Goal: Information Seeking & Learning: Learn about a topic

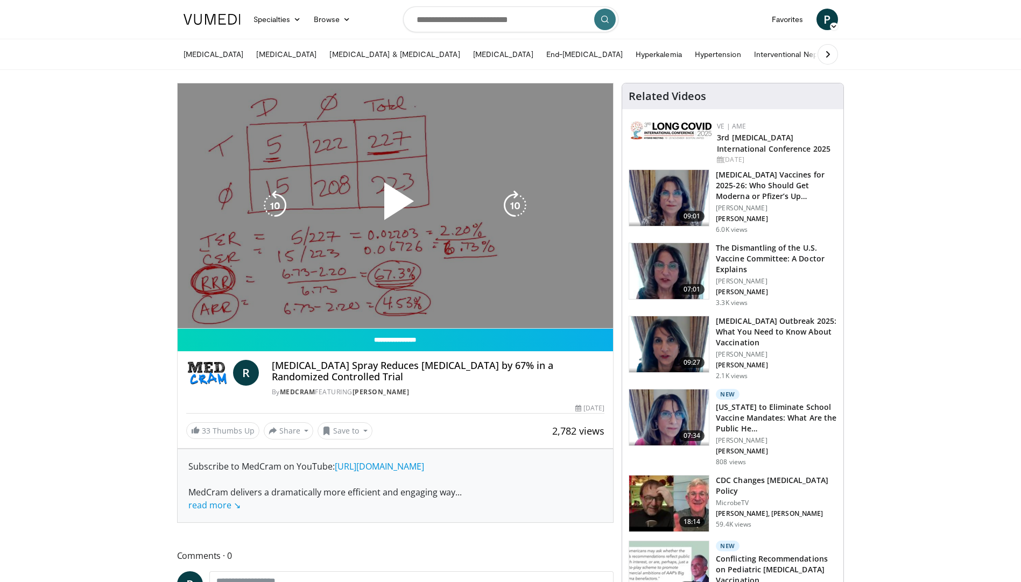
click at [185, 325] on div "10 seconds Tap to unmute" at bounding box center [396, 205] width 436 height 245
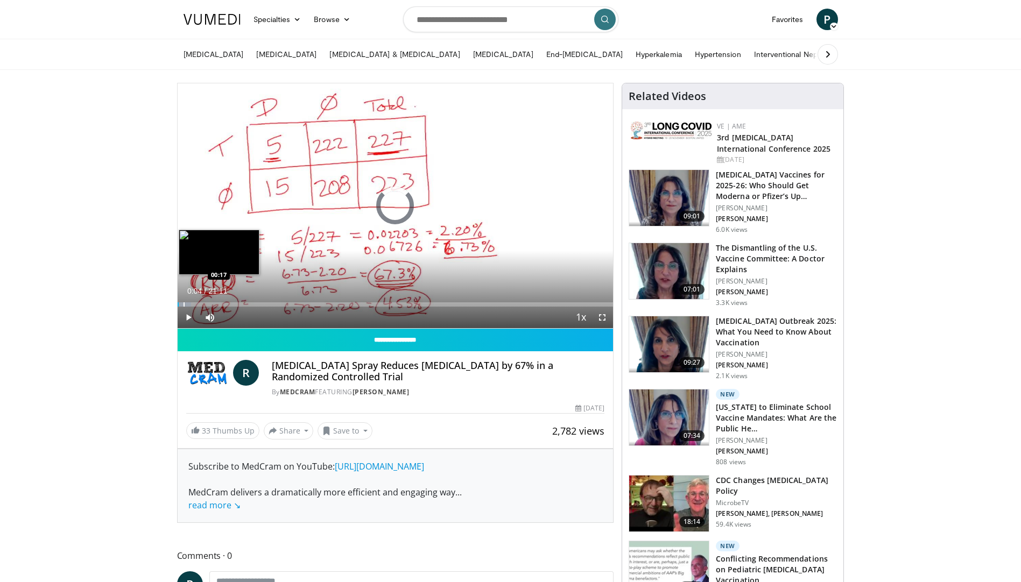
click at [183, 300] on div "Loaded : 3.14% 00:04 00:17" at bounding box center [396, 302] width 436 height 10
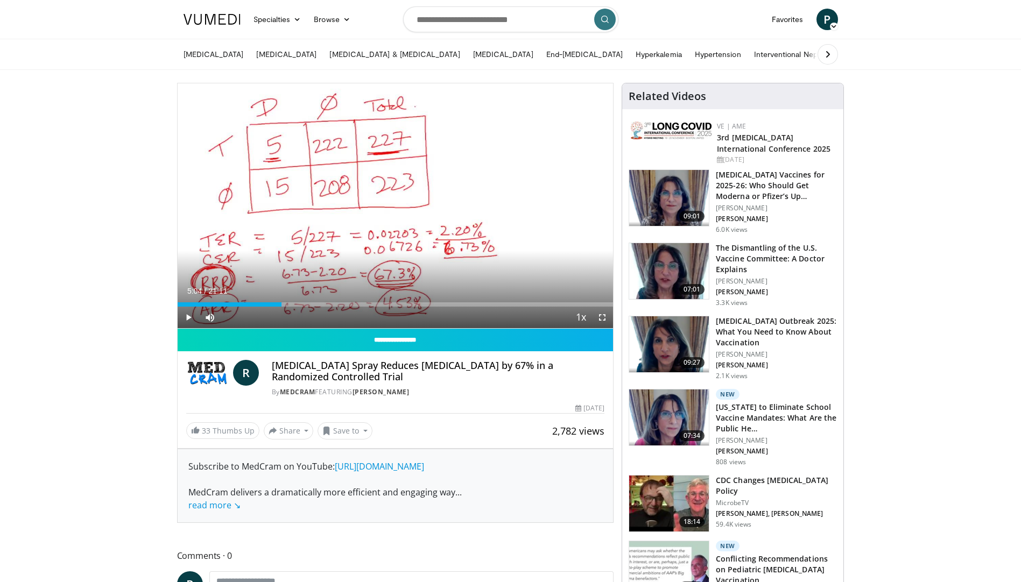
drag, startPoint x: 185, startPoint y: 305, endPoint x: 279, endPoint y: 309, distance: 94.8
click at [280, 310] on div "Current Time 5:04 / Duration 21:11 Play Skip Backward Skip Forward Mute 91% Loa…" at bounding box center [396, 318] width 436 height 22
drag, startPoint x: 279, startPoint y: 302, endPoint x: 441, endPoint y: 307, distance: 162.6
click at [441, 307] on div "Current Time 12:50 / Duration 21:11 Play Skip Backward Skip Forward Mute 91% Lo…" at bounding box center [396, 318] width 436 height 22
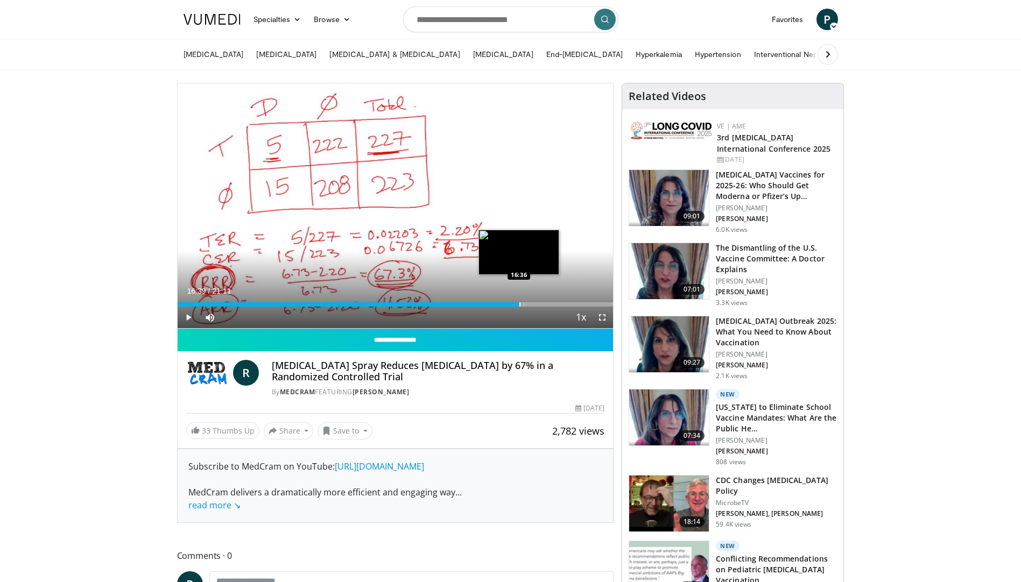
drag, startPoint x: 440, startPoint y: 300, endPoint x: 520, endPoint y: 299, distance: 80.2
click at [520, 299] on div "Loaded : 79.54% 16:39 16:36" at bounding box center [396, 302] width 436 height 10
drag, startPoint x: 523, startPoint y: 302, endPoint x: 556, endPoint y: 305, distance: 33.5
click at [556, 305] on div "Progress Bar" at bounding box center [556, 304] width 1 height 4
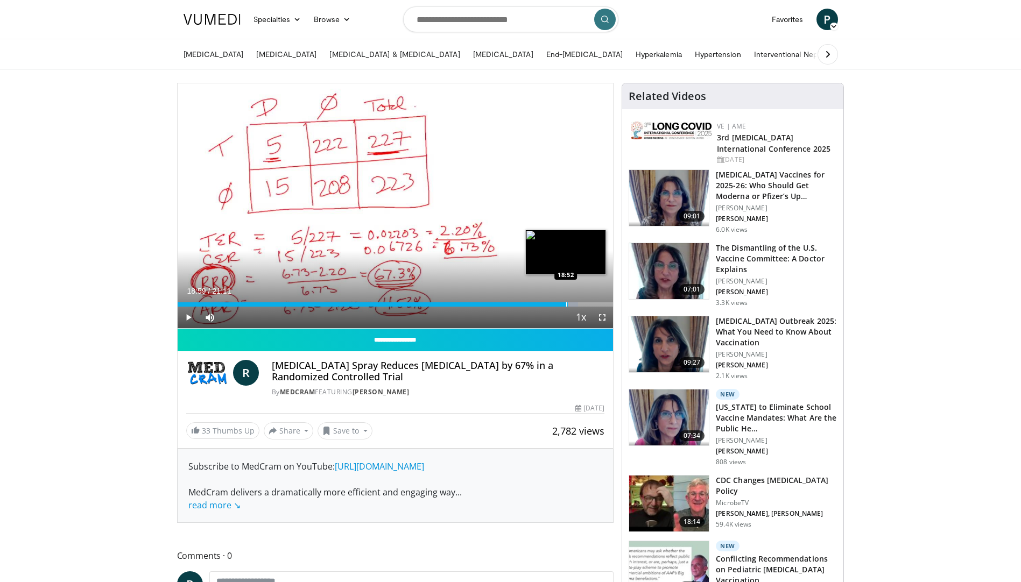
drag, startPoint x: 554, startPoint y: 301, endPoint x: 568, endPoint y: 303, distance: 14.1
click at [568, 303] on div "Loaded : 91.91% 18:59 18:52" at bounding box center [396, 302] width 436 height 10
drag, startPoint x: 568, startPoint y: 304, endPoint x: 578, endPoint y: 304, distance: 10.2
click at [578, 304] on div "Loaded : 96.62% 19:27 19:29" at bounding box center [396, 304] width 436 height 4
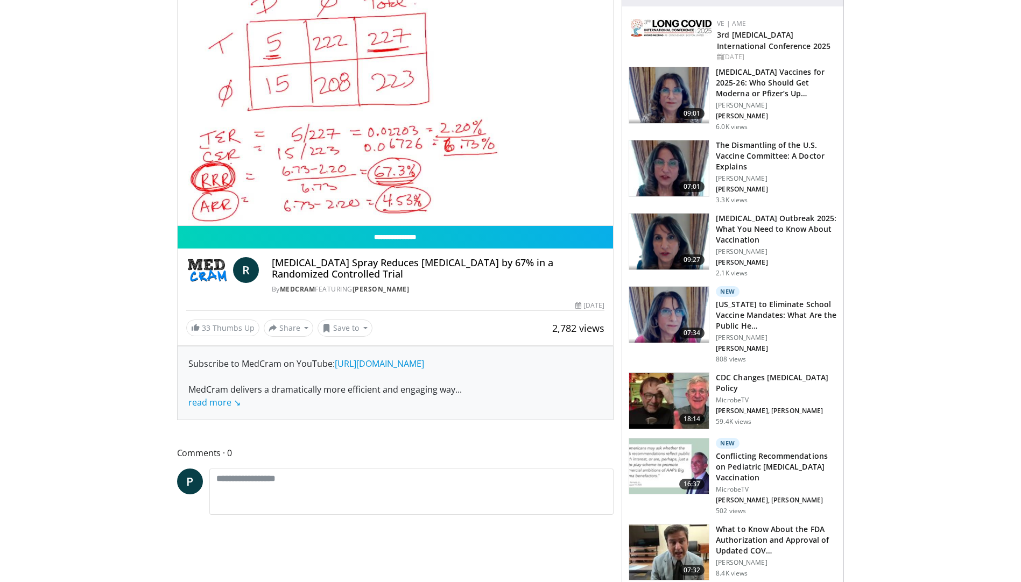
scroll to position [108, 0]
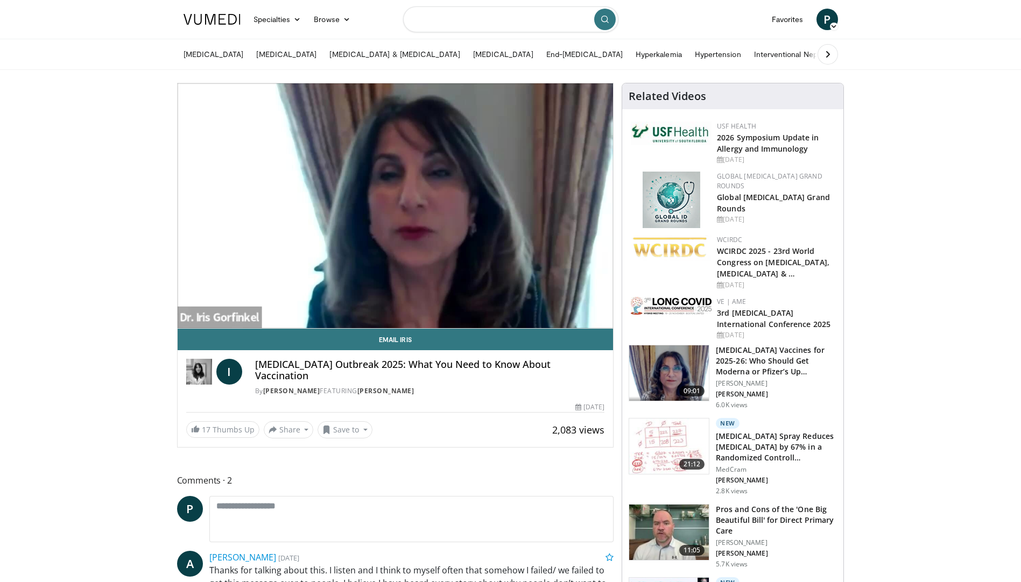
click at [543, 21] on input "Search topics, interventions" at bounding box center [510, 19] width 215 height 26
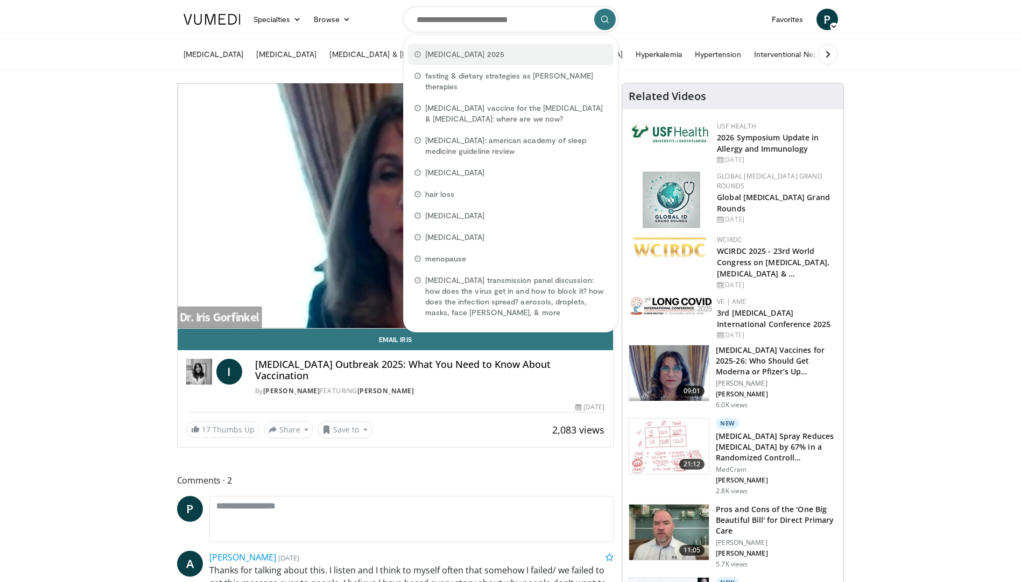
click at [471, 52] on div "[MEDICAL_DATA] 2025" at bounding box center [511, 55] width 206 height 22
type input "**********"
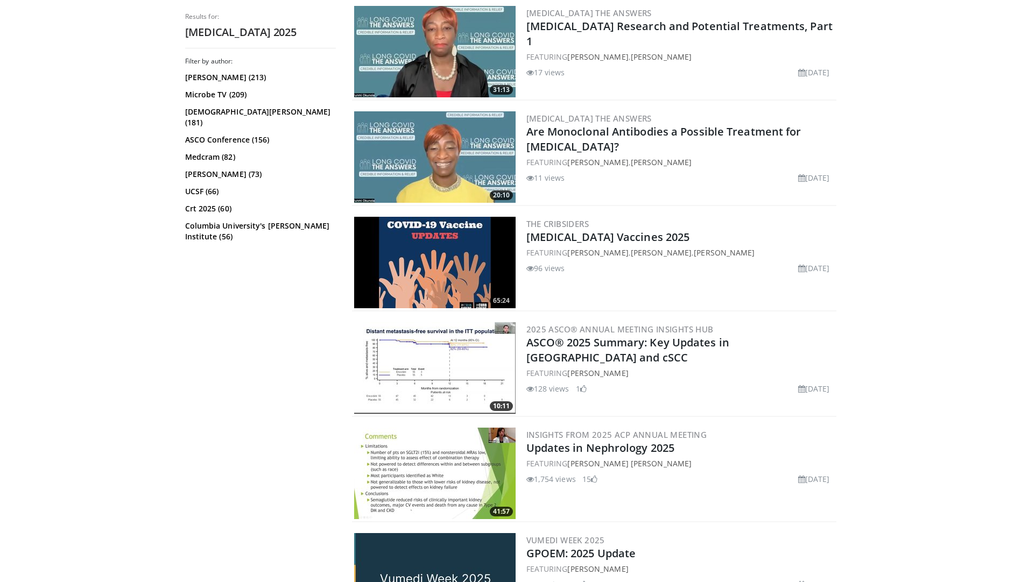
scroll to position [753, 0]
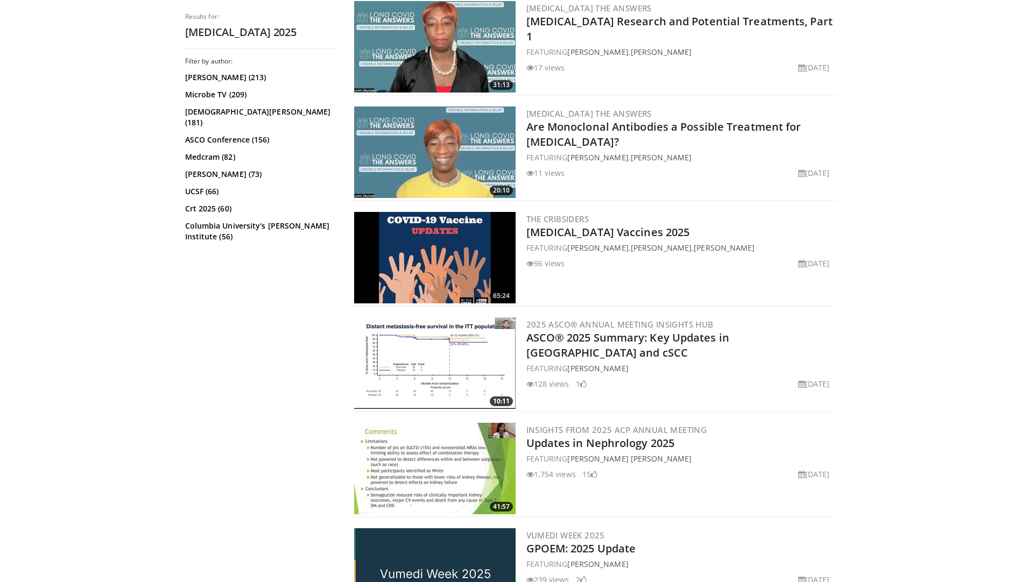
click at [454, 237] on img at bounding box center [434, 257] width 161 height 91
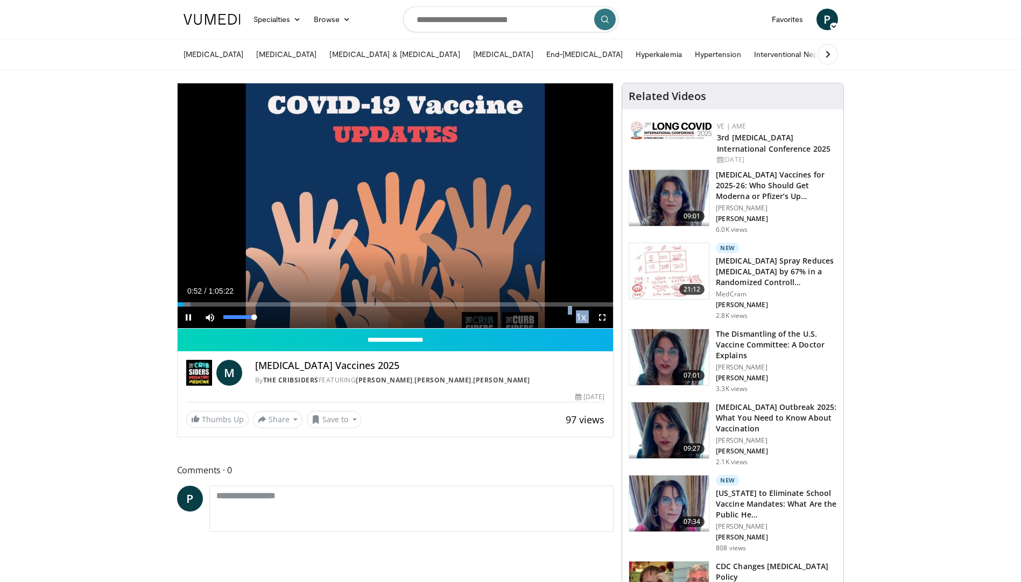
drag, startPoint x: 185, startPoint y: 306, endPoint x: 217, endPoint y: 309, distance: 33.0
click at [217, 309] on video-js "**********" at bounding box center [396, 205] width 436 height 245
drag, startPoint x: 217, startPoint y: 309, endPoint x: 186, endPoint y: 305, distance: 31.6
click at [186, 305] on video-js "**********" at bounding box center [396, 205] width 436 height 245
drag, startPoint x: 184, startPoint y: 303, endPoint x: 204, endPoint y: 304, distance: 19.9
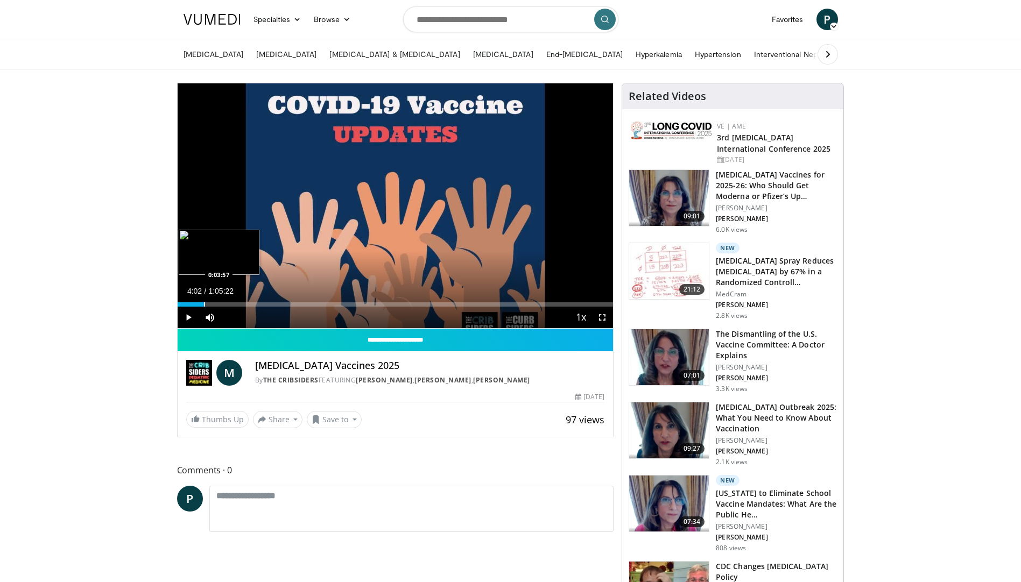
click at [204, 304] on div "Progress Bar" at bounding box center [204, 304] width 1 height 4
drag, startPoint x: 226, startPoint y: 304, endPoint x: 288, endPoint y: 308, distance: 63.1
click at [288, 308] on div "Current Time 15:10 / Duration 1:05:22 Play Skip Backward Skip Forward Mute 0% L…" at bounding box center [396, 318] width 436 height 22
click at [186, 318] on span "Video Player" at bounding box center [189, 318] width 22 height 22
